Goal: Find specific page/section: Find specific page/section

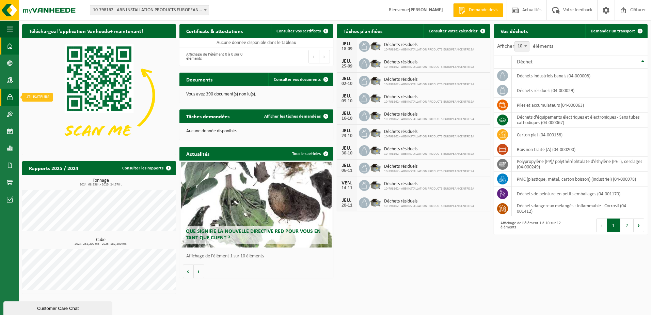
click at [9, 102] on span at bounding box center [10, 97] width 6 height 17
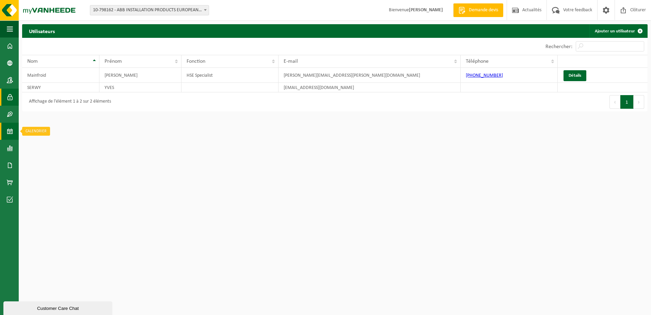
click at [9, 133] on span at bounding box center [10, 131] width 6 height 17
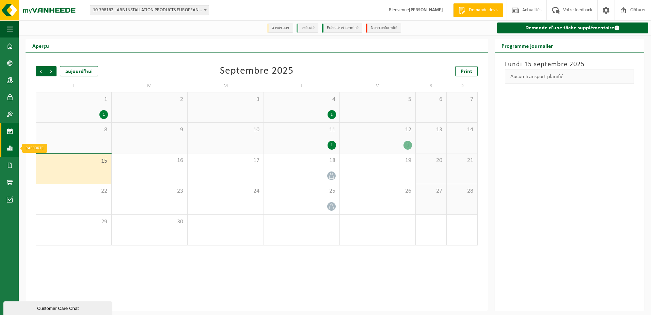
click at [9, 148] on span at bounding box center [10, 148] width 6 height 17
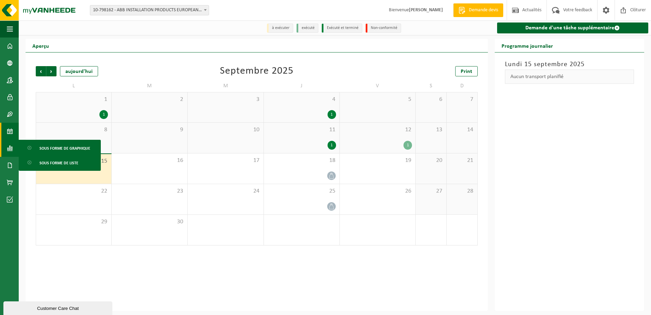
click at [80, 148] on span "Sous forme de graphique" at bounding box center [64, 148] width 51 height 13
